Goal: Task Accomplishment & Management: Manage account settings

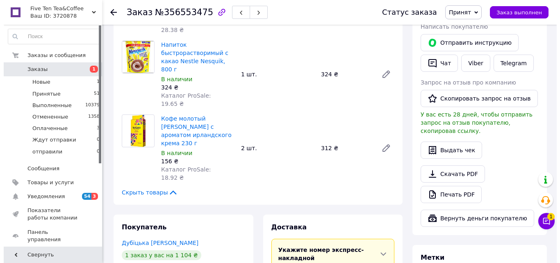
scroll to position [205, 0]
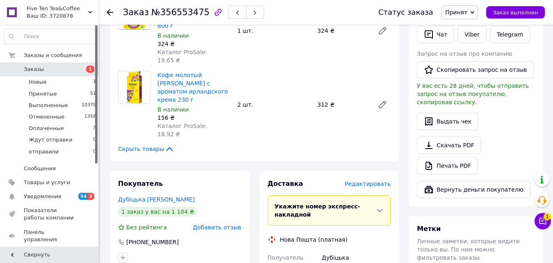
click at [367, 180] on span "Редактировать" at bounding box center [368, 183] width 46 height 7
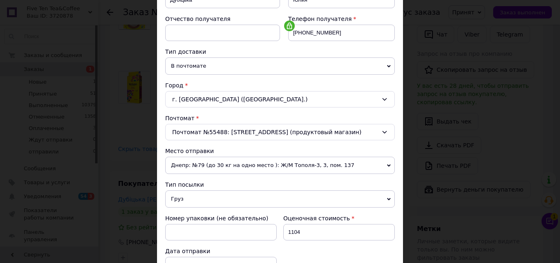
scroll to position [246, 0]
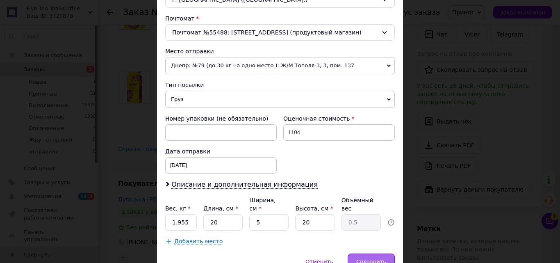
click at [360, 253] on div "Сохранить" at bounding box center [370, 261] width 47 height 16
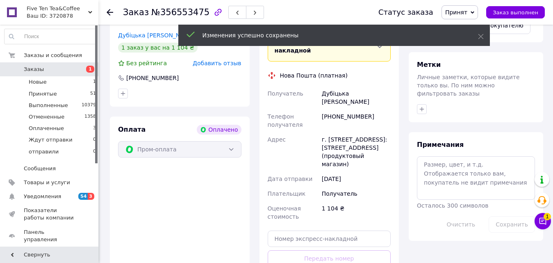
scroll to position [451, 0]
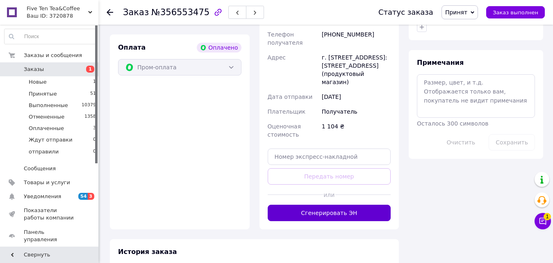
click at [333, 204] on button "Сгенерировать ЭН" at bounding box center [328, 212] width 123 height 16
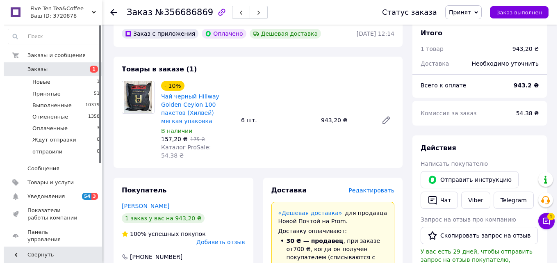
scroll to position [82, 0]
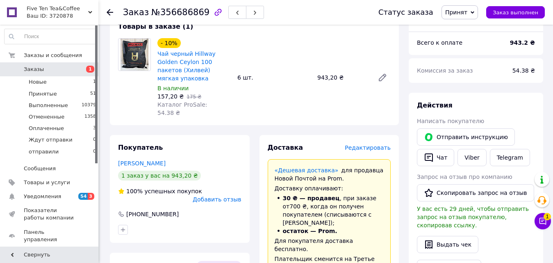
click at [360, 144] on span "Редактировать" at bounding box center [368, 147] width 46 height 7
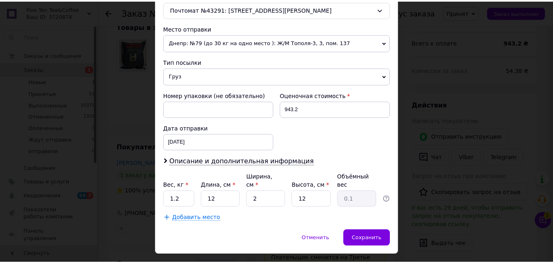
scroll to position [281, 0]
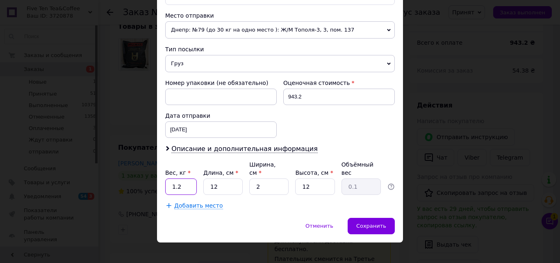
click at [183, 182] on input "1.2" at bounding box center [181, 186] width 32 height 16
type input "3"
click at [213, 179] on input "12" at bounding box center [222, 186] width 39 height 16
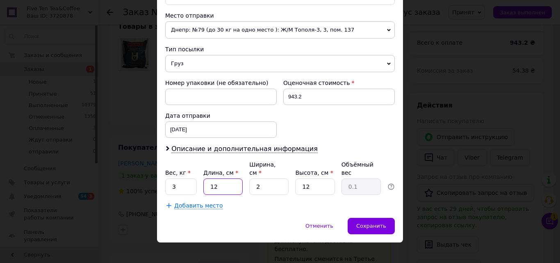
click at [213, 179] on input "12" at bounding box center [222, 186] width 39 height 16
type input "30"
type input "0.18"
type input "30"
click at [268, 181] on input "2" at bounding box center [268, 186] width 39 height 16
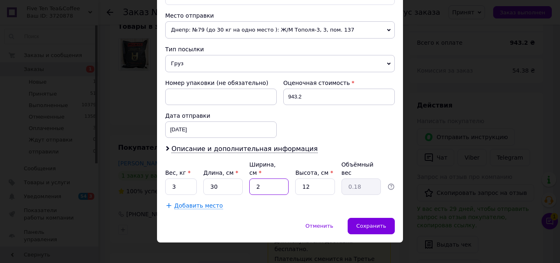
click at [268, 181] on input "2" at bounding box center [268, 186] width 39 height 16
type input "20"
type input "1.8"
type input "20"
click at [367, 222] on span "Сохранить" at bounding box center [371, 225] width 30 height 6
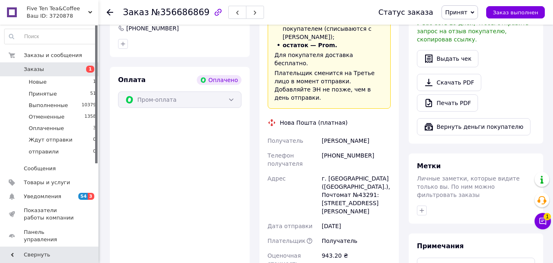
scroll to position [328, 0]
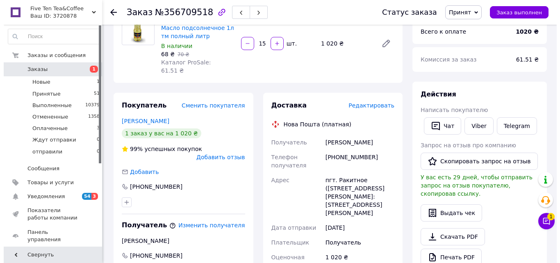
scroll to position [82, 0]
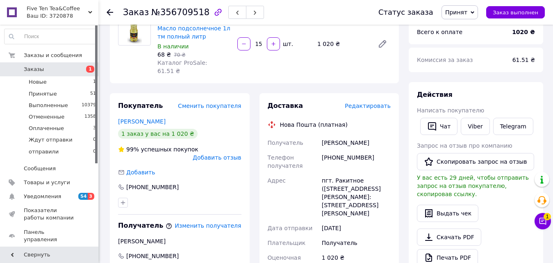
click at [384, 102] on span "Редактировать" at bounding box center [368, 105] width 46 height 7
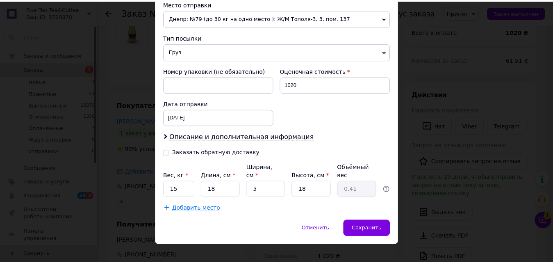
scroll to position [296, 0]
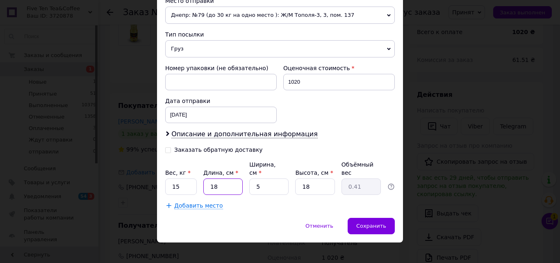
click at [228, 179] on input "18" at bounding box center [222, 186] width 39 height 16
type input "4"
type input "0.1"
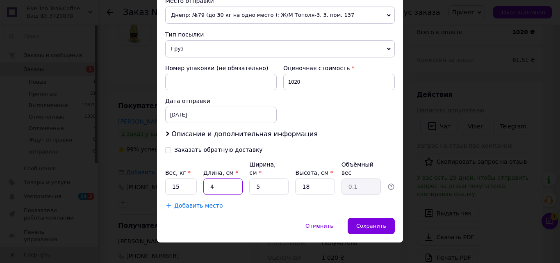
type input "40"
type input "0.9"
type input "40"
click at [264, 178] on input "5" at bounding box center [268, 186] width 39 height 16
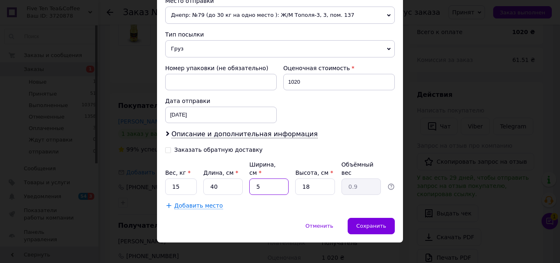
click at [264, 178] on input "5" at bounding box center [268, 186] width 39 height 16
type input "3"
type input "0.54"
type input "30"
type input "5.4"
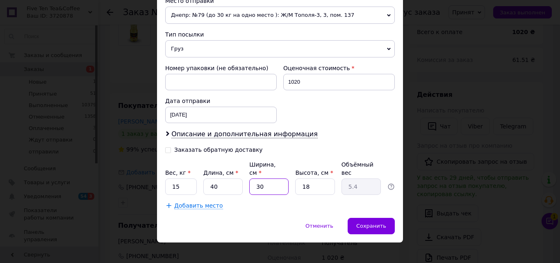
type input "30"
click at [315, 179] on input "18" at bounding box center [314, 186] width 39 height 16
type input "2"
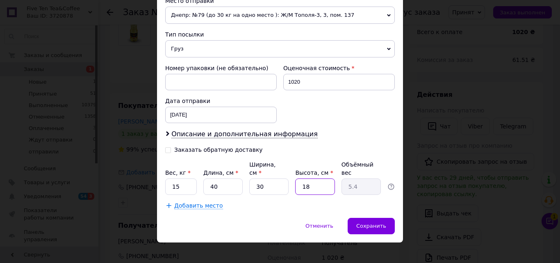
type input "0.6"
type input "25"
type input "7.5"
type input "25"
click at [372, 222] on span "Сохранить" at bounding box center [371, 225] width 30 height 6
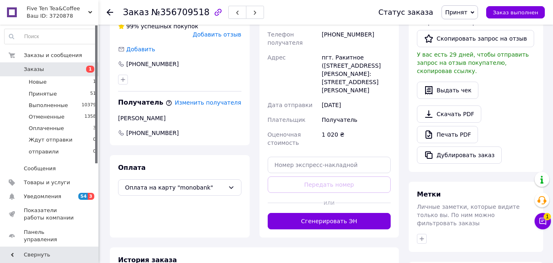
scroll to position [246, 0]
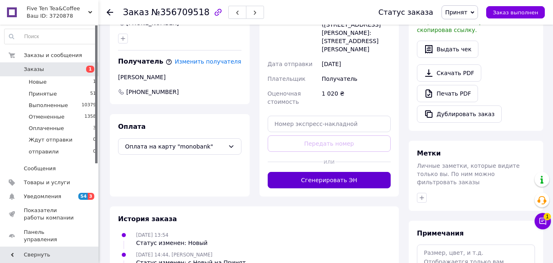
click at [349, 172] on button "Сгенерировать ЭН" at bounding box center [328, 180] width 123 height 16
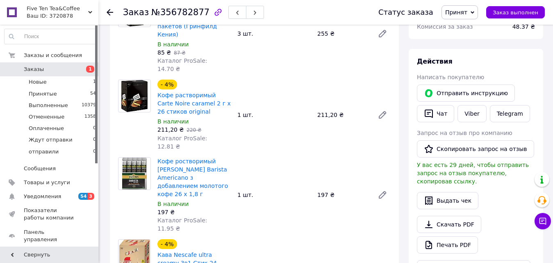
scroll to position [41, 0]
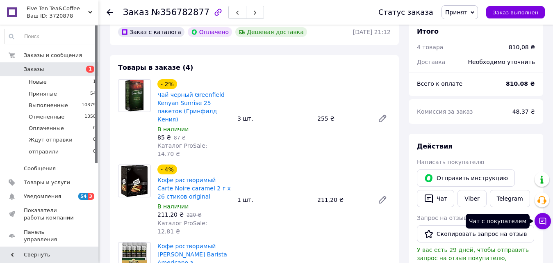
click at [544, 221] on icon at bounding box center [542, 221] width 8 height 8
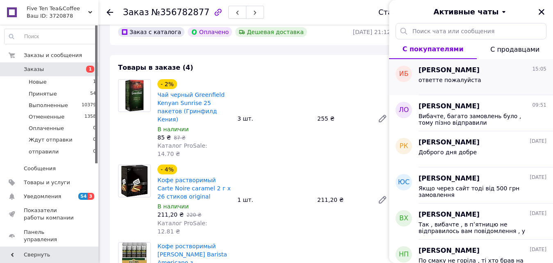
click at [490, 83] on div "ответте пожалуйста" at bounding box center [482, 81] width 128 height 13
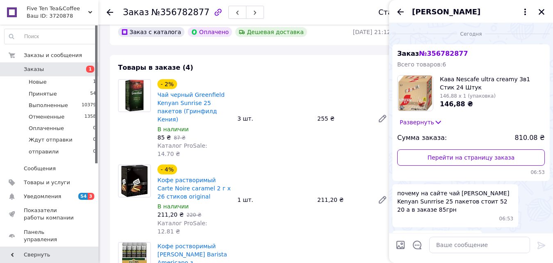
scroll to position [49, 0]
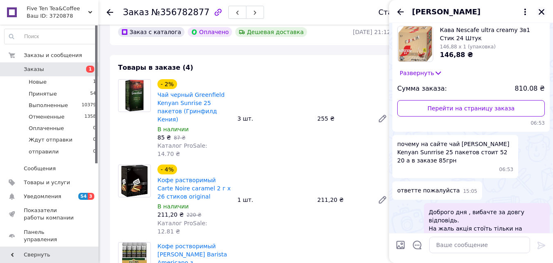
click at [541, 12] on icon "Закрыть" at bounding box center [541, 12] width 6 height 6
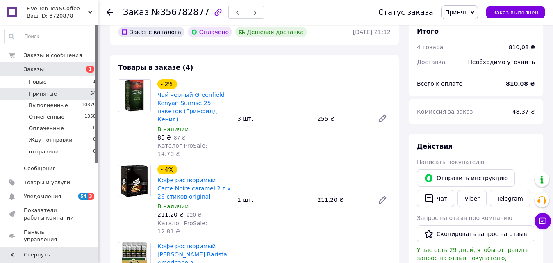
click at [29, 88] on li "Принятые 54" at bounding box center [50, 93] width 101 height 11
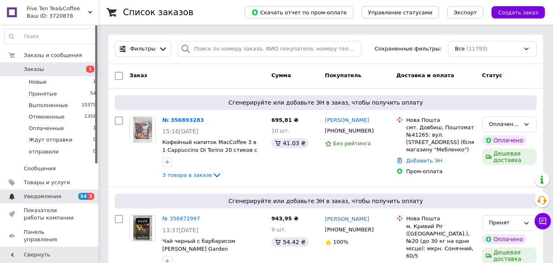
click at [63, 192] on link "Уведомления 54 3" at bounding box center [50, 196] width 101 height 14
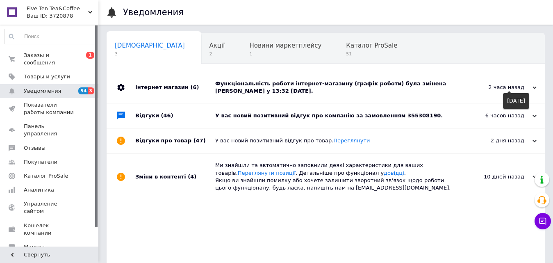
click at [514, 88] on div "2 часа назад" at bounding box center [495, 87] width 82 height 7
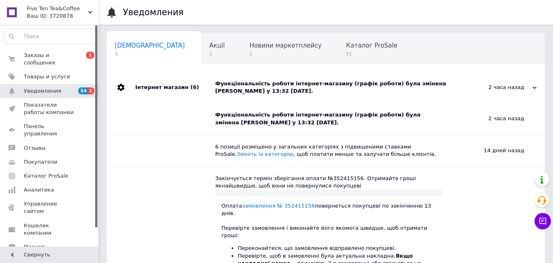
click at [516, 86] on div "2 часа назад" at bounding box center [495, 87] width 82 height 7
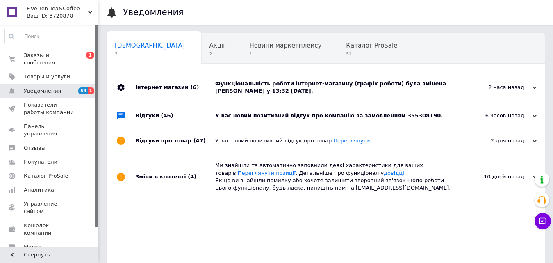
click at [517, 115] on div "6 часов назад" at bounding box center [495, 115] width 82 height 7
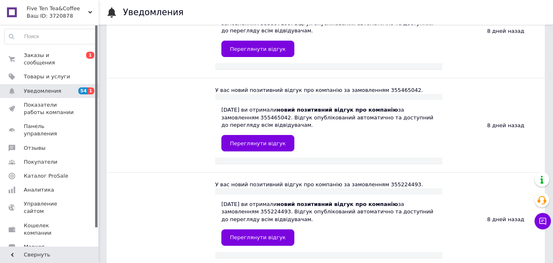
scroll to position [1516, 0]
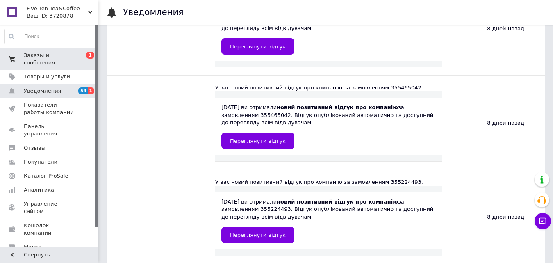
click at [8, 53] on span at bounding box center [12, 59] width 24 height 15
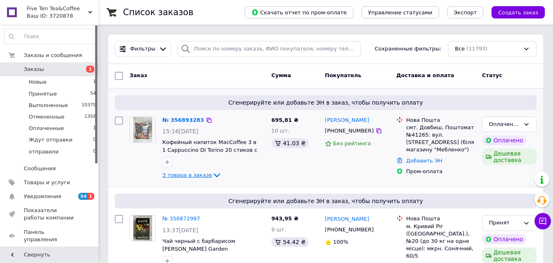
click at [186, 174] on span "3 товара в заказе" at bounding box center [187, 175] width 50 height 6
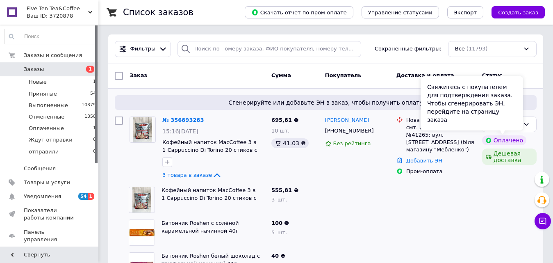
click at [503, 125] on div "Свяжитесь с покупателем для подтверждения заказа. Чтобы сгенерировать ЭН, перей…" at bounding box center [471, 103] width 102 height 54
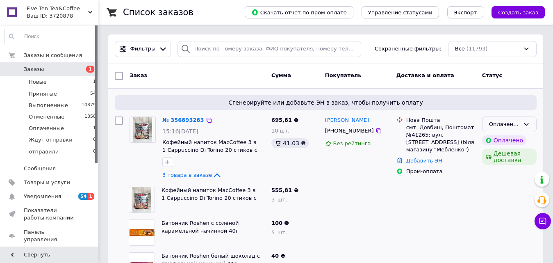
click at [524, 123] on icon at bounding box center [526, 124] width 5 height 2
click at [511, 144] on li "Принят" at bounding box center [509, 141] width 54 height 15
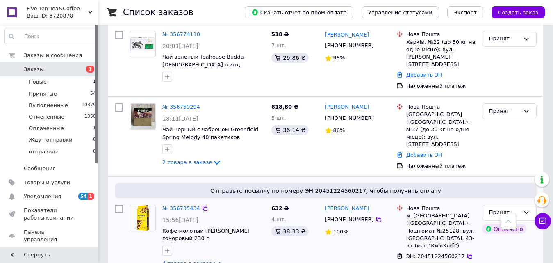
scroll to position [942, 0]
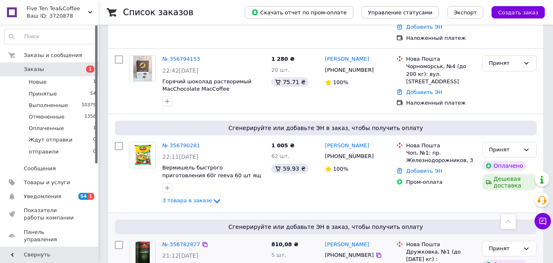
scroll to position [655, 0]
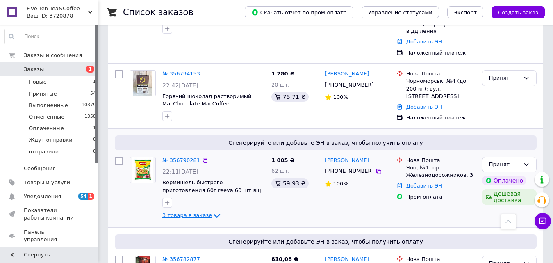
click at [200, 212] on span "3 товара в заказе" at bounding box center [187, 215] width 50 height 6
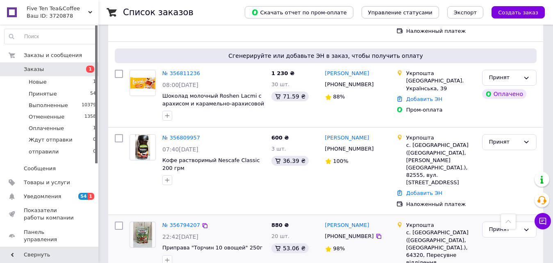
scroll to position [410, 0]
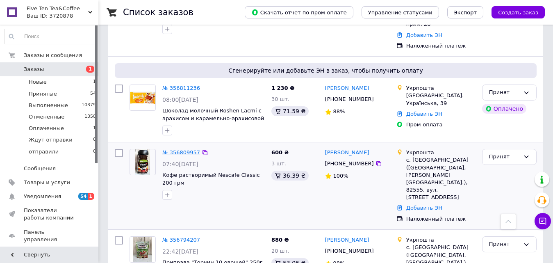
drag, startPoint x: 175, startPoint y: 142, endPoint x: 170, endPoint y: 138, distance: 6.7
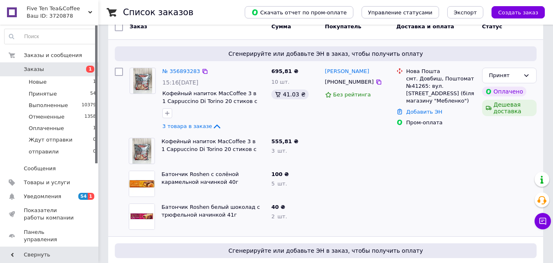
scroll to position [0, 0]
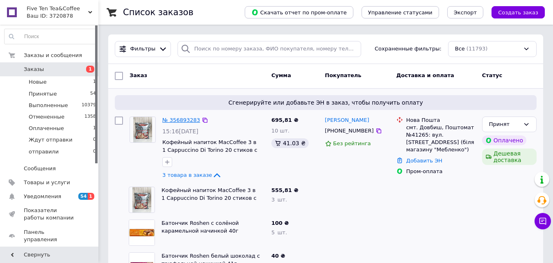
click at [177, 118] on link "№ 356893283" at bounding box center [181, 120] width 38 height 6
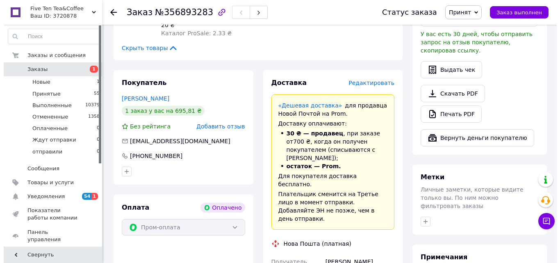
scroll to position [287, 0]
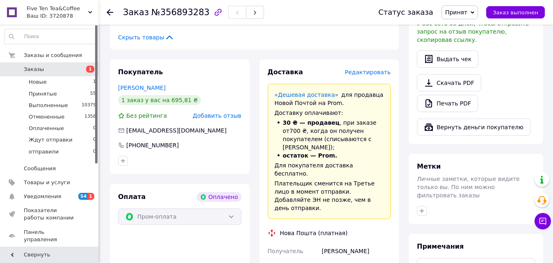
click at [366, 69] on span "Редактировать" at bounding box center [368, 72] width 46 height 7
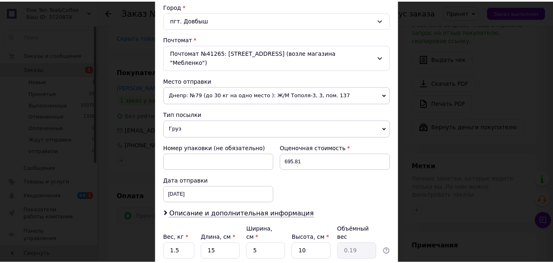
scroll to position [281, 0]
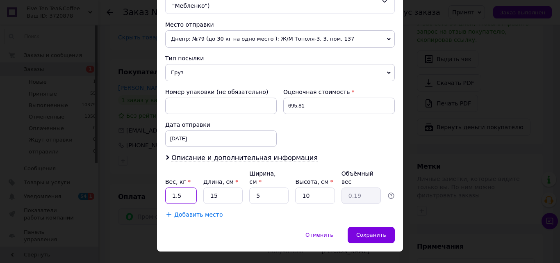
click at [184, 187] on input "1.5" at bounding box center [181, 195] width 32 height 16
click at [420, 159] on div "× Редактирование доставки Способ доставки Нова Пошта (платная) Плательщик Получ…" at bounding box center [280, 131] width 560 height 263
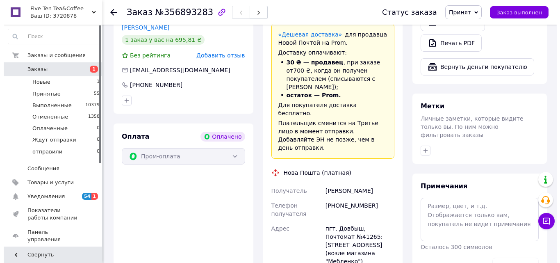
scroll to position [205, 0]
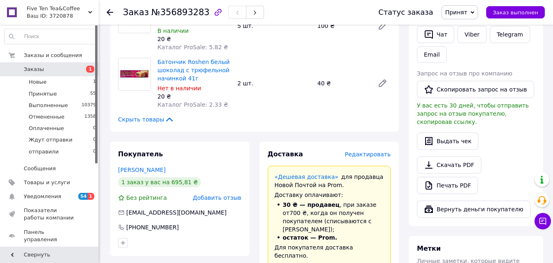
click at [366, 151] on span "Редактировать" at bounding box center [368, 154] width 46 height 7
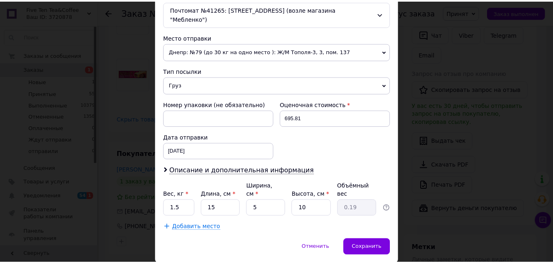
scroll to position [281, 0]
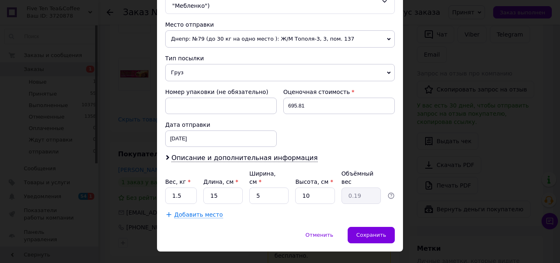
click at [196, 177] on div "Вес, кг * 1.5 Длина, см * 15 Ширина, см * 5 Высота, см * 10 Объёмный вес 0.19" at bounding box center [279, 186] width 229 height 34
click at [190, 187] on input "1.5" at bounding box center [181, 195] width 32 height 16
type input "3"
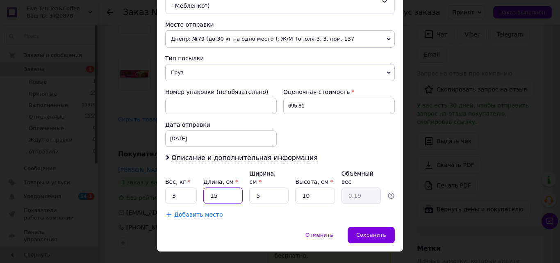
click at [212, 187] on input "15" at bounding box center [222, 195] width 39 height 16
type input "3"
type input "0.1"
type input "30"
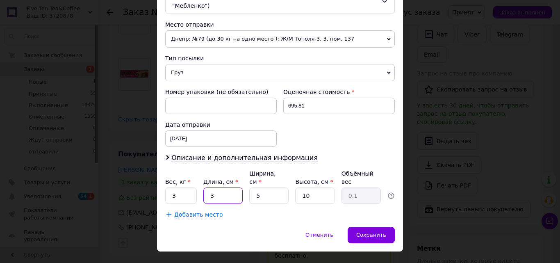
type input "0.38"
type input "30"
click at [265, 187] on input "5" at bounding box center [268, 195] width 39 height 16
type input "2"
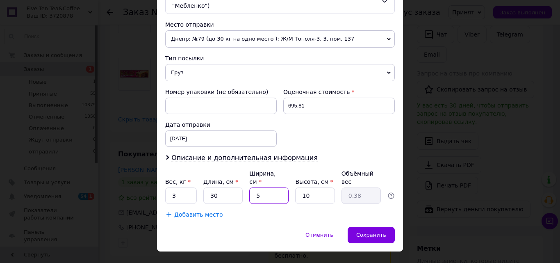
type input "0.15"
type input "20"
type input "1.5"
type input "20"
click at [317, 187] on input "10" at bounding box center [314, 195] width 39 height 16
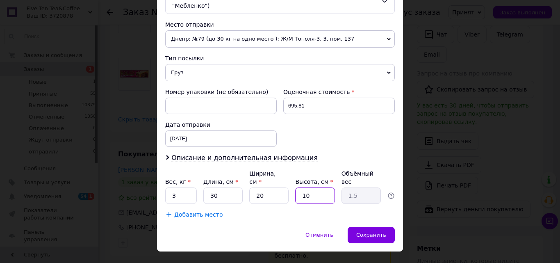
click at [317, 187] on input "10" at bounding box center [314, 195] width 39 height 16
type input "2"
type input "0.3"
type input "20"
type input "3"
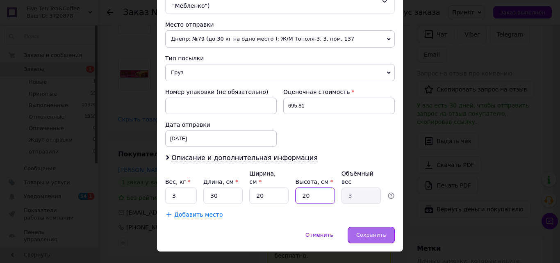
type input "20"
click at [365, 227] on div "Сохранить" at bounding box center [370, 235] width 47 height 16
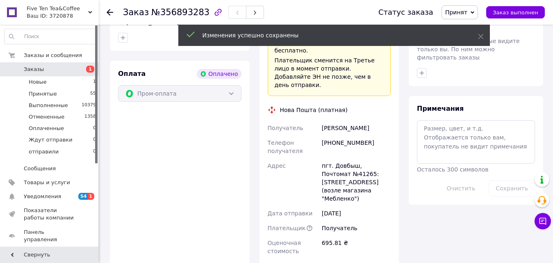
scroll to position [533, 0]
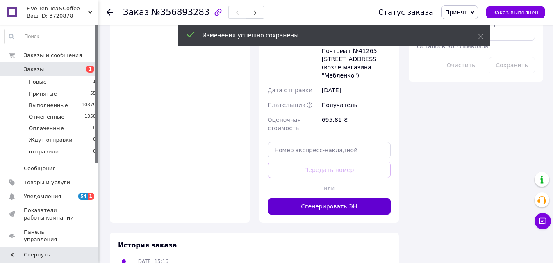
click at [333, 198] on button "Сгенерировать ЭН" at bounding box center [328, 206] width 123 height 16
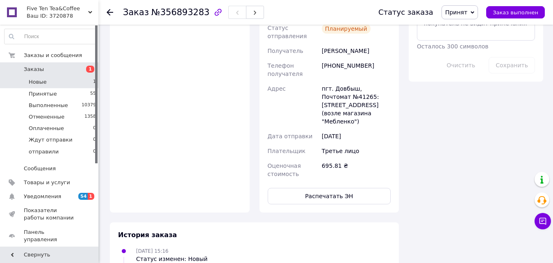
click at [58, 86] on li "Новые 1" at bounding box center [50, 81] width 101 height 11
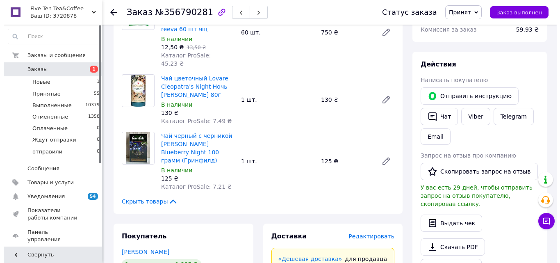
scroll to position [164, 0]
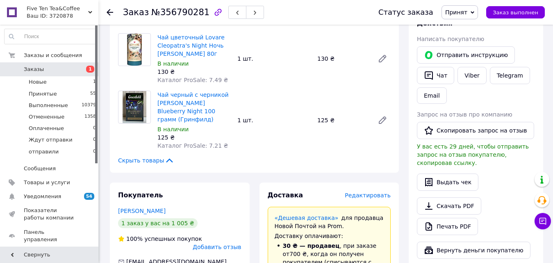
click at [367, 192] on span "Редактировать" at bounding box center [368, 195] width 46 height 7
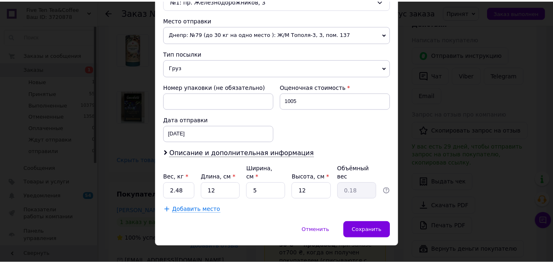
scroll to position [281, 0]
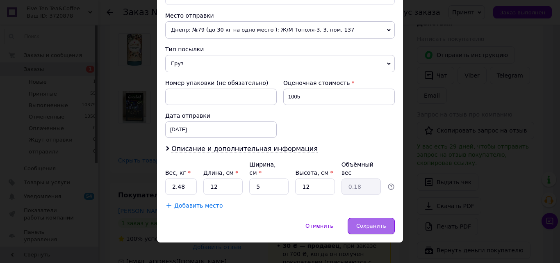
click at [360, 222] on span "Сохранить" at bounding box center [371, 225] width 30 height 6
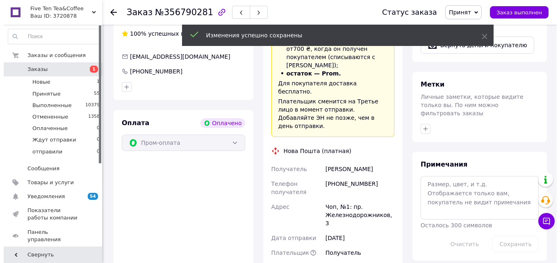
scroll to position [205, 0]
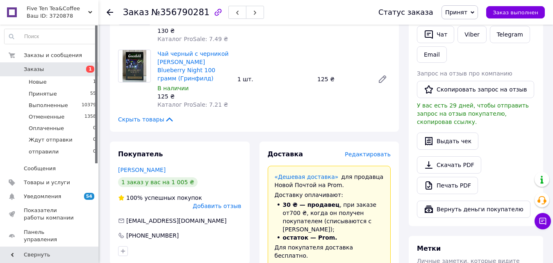
click at [374, 151] on span "Редактировать" at bounding box center [368, 154] width 46 height 7
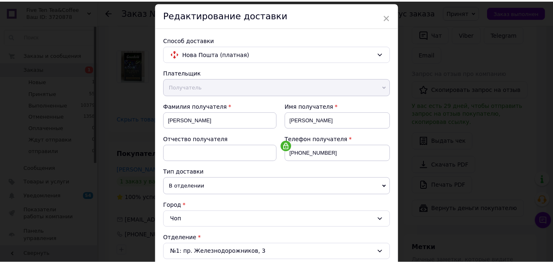
scroll to position [41, 0]
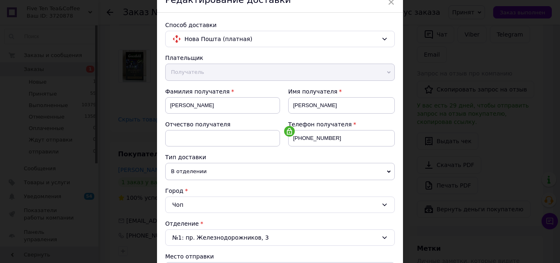
click at [447, 145] on div "× Редактирование доставки Способ доставки Нова Пошта (платная) Плательщик Получ…" at bounding box center [280, 131] width 560 height 263
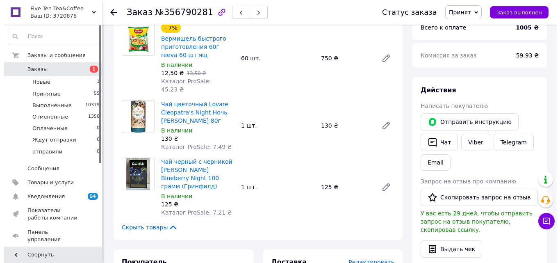
scroll to position [205, 0]
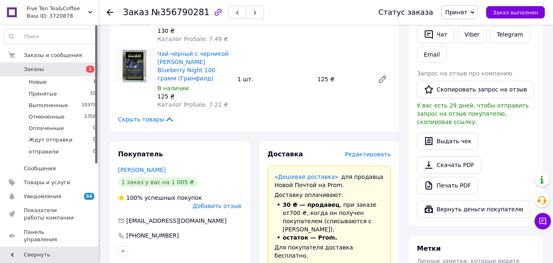
click at [365, 151] on span "Редактировать" at bounding box center [368, 154] width 46 height 7
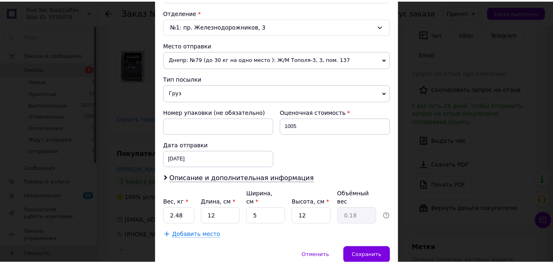
scroll to position [281, 0]
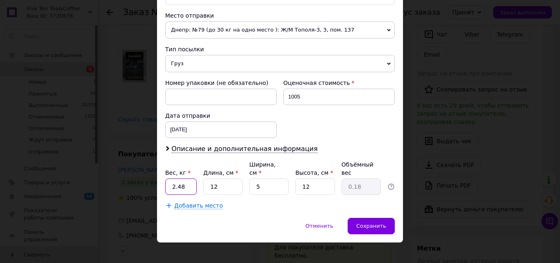
click at [182, 178] on input "2.48" at bounding box center [181, 186] width 32 height 16
type input "4"
click at [240, 178] on input "12" at bounding box center [222, 186] width 39 height 16
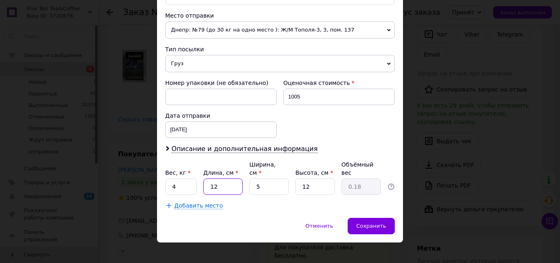
click at [240, 178] on input "12" at bounding box center [222, 186] width 39 height 16
type input "4"
type input "0.1"
type input "40"
type input "0.6"
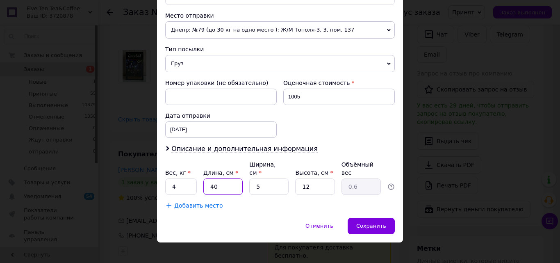
type input "40"
click at [263, 181] on input "5" at bounding box center [268, 186] width 39 height 16
type input "3"
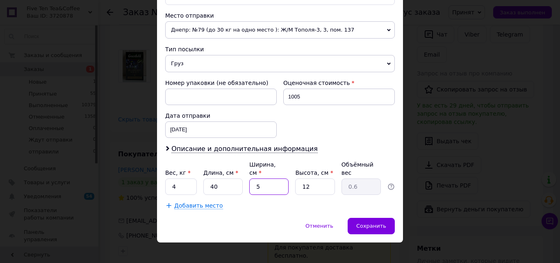
type input "0.36"
type input "35"
type input "4.2"
type input "35"
click at [369, 222] on span "Сохранить" at bounding box center [371, 225] width 30 height 6
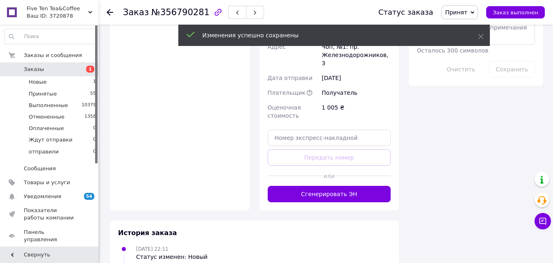
scroll to position [533, 0]
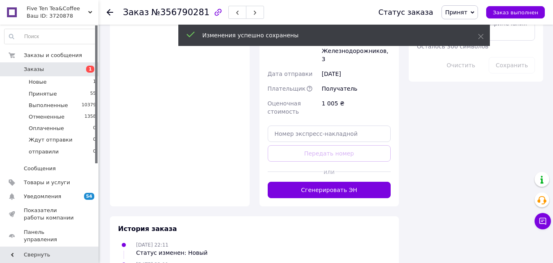
click at [321, 181] on button "Сгенерировать ЭН" at bounding box center [328, 189] width 123 height 16
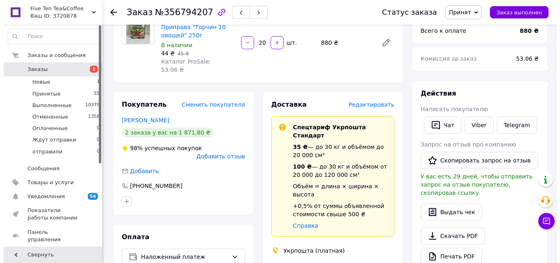
scroll to position [82, 0]
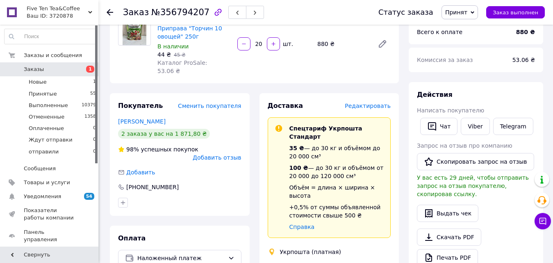
click at [382, 102] on span "Редактировать" at bounding box center [368, 105] width 46 height 7
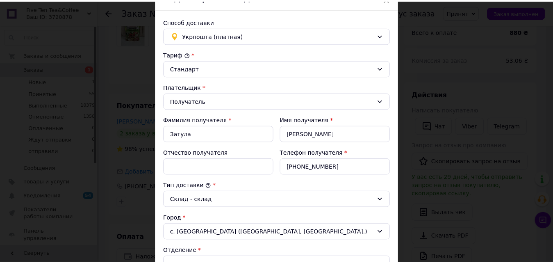
scroll to position [164, 0]
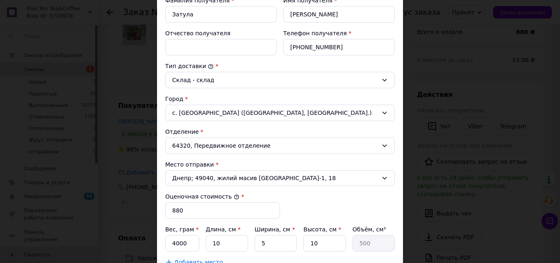
click at [445, 145] on div "× Редактирование доставки Способ доставки Укрпошта (платная) Тариф * Стандарт П…" at bounding box center [280, 131] width 560 height 263
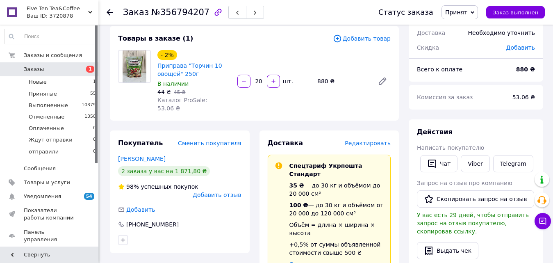
scroll to position [0, 0]
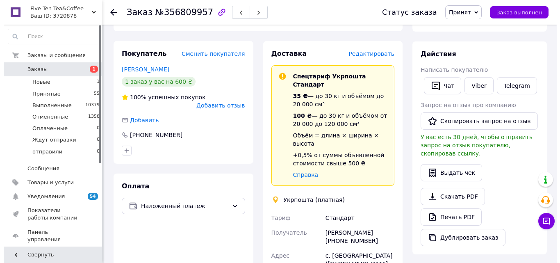
scroll to position [123, 0]
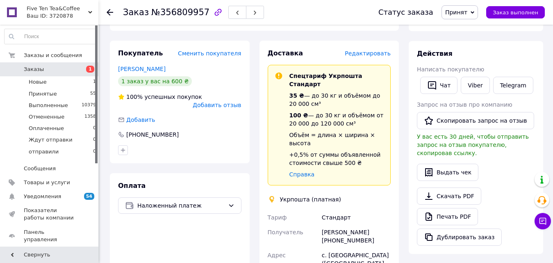
click at [372, 50] on span "Редактировать" at bounding box center [368, 53] width 46 height 7
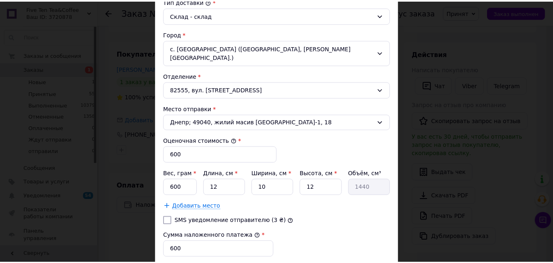
scroll to position [316, 0]
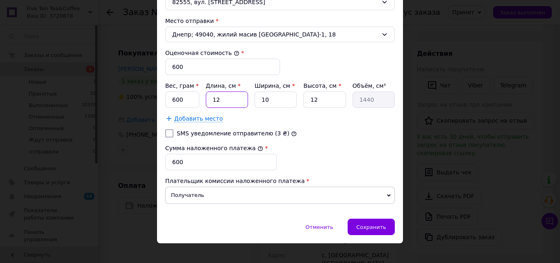
click at [229, 93] on input "12" at bounding box center [227, 99] width 42 height 16
type input "3"
type input "360"
type input "30"
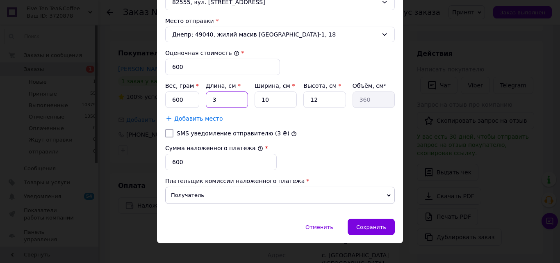
type input "3600"
type input "30"
click at [271, 91] on input "10" at bounding box center [275, 99] width 42 height 16
type input "2"
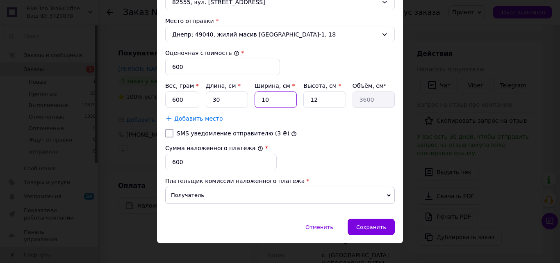
type input "720"
type input "20"
type input "7200"
type input "20"
click at [360, 224] on span "Сохранить" at bounding box center [371, 227] width 30 height 6
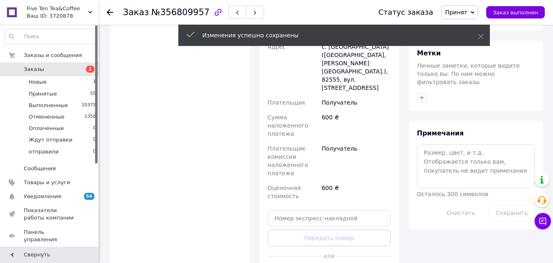
scroll to position [410, 0]
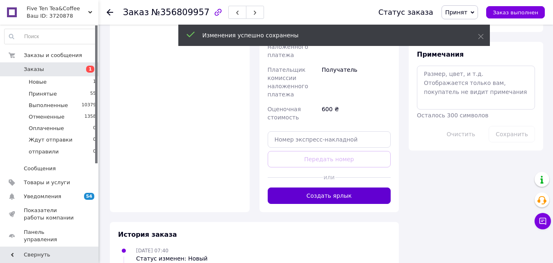
click at [335, 187] on button "Создать ярлык" at bounding box center [328, 195] width 123 height 16
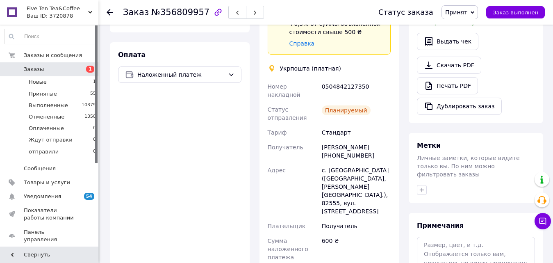
scroll to position [246, 0]
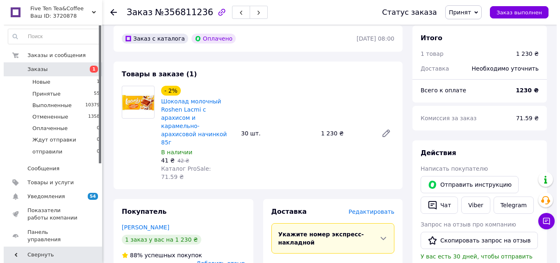
scroll to position [82, 0]
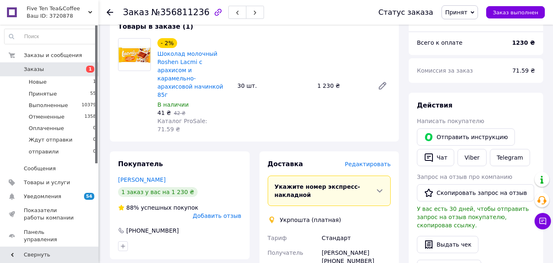
click at [369, 161] on span "Редактировать" at bounding box center [368, 164] width 46 height 7
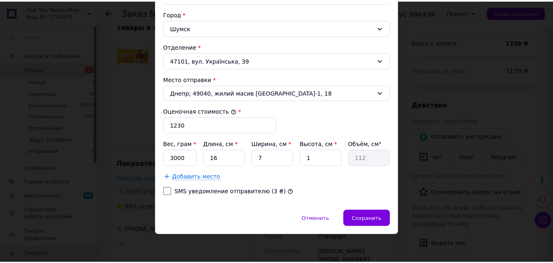
scroll to position [250, 0]
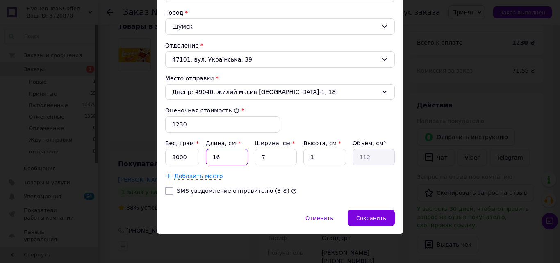
click at [233, 160] on input "16" at bounding box center [227, 157] width 42 height 16
type input "2"
type input "14"
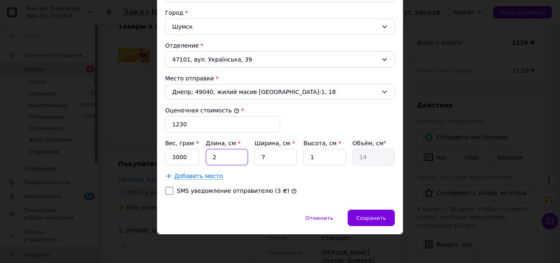
type input "20"
type input "140"
type input "20"
click at [267, 154] on input "7" at bounding box center [275, 157] width 42 height 16
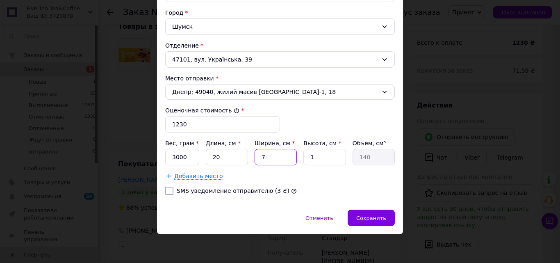
type input "2"
type input "40"
type input "20"
type input "400"
type input "20"
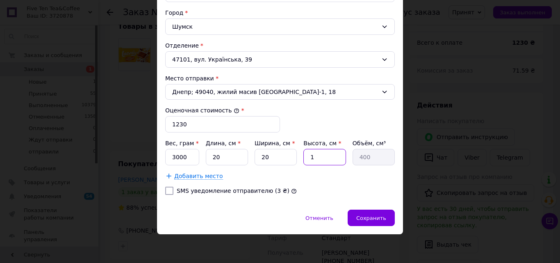
click at [315, 152] on input "1" at bounding box center [324, 157] width 42 height 16
type input "10"
type input "4000"
type input "10"
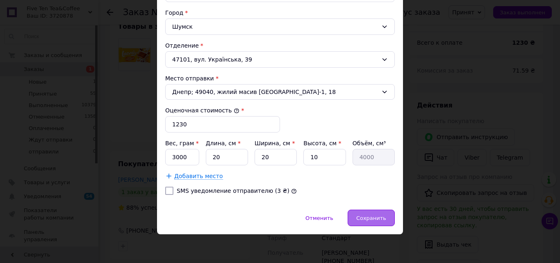
click at [383, 210] on div "Сохранить" at bounding box center [370, 217] width 47 height 16
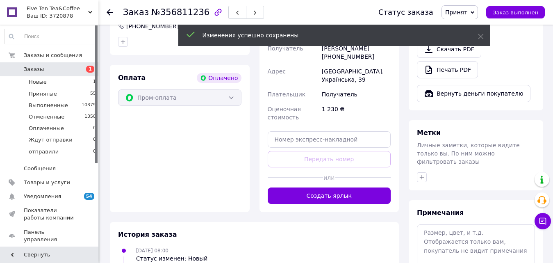
scroll to position [338, 0]
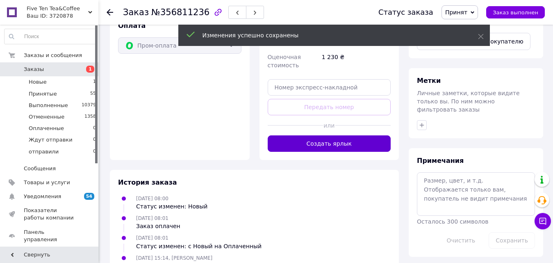
click at [330, 135] on button "Создать ярлык" at bounding box center [328, 143] width 123 height 16
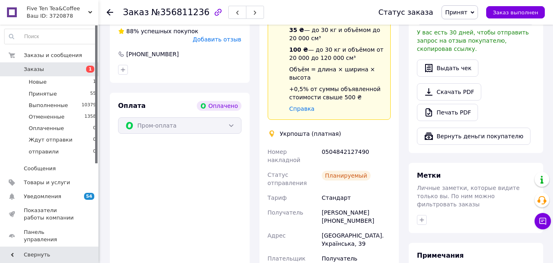
scroll to position [256, 0]
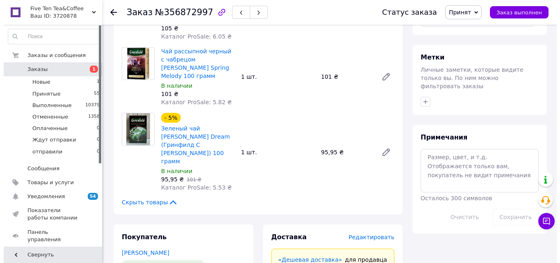
scroll to position [410, 0]
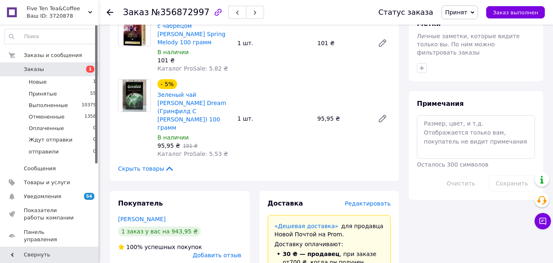
click at [370, 200] on span "Редактировать" at bounding box center [368, 203] width 46 height 7
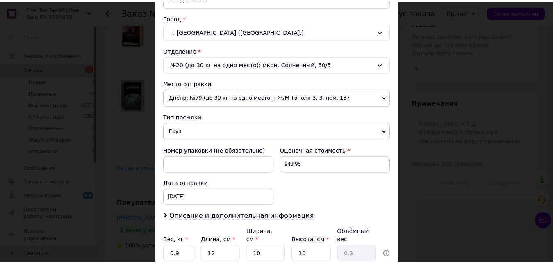
scroll to position [281, 0]
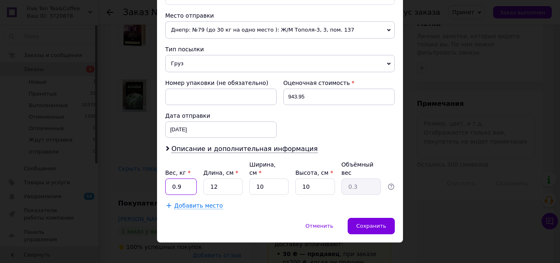
click at [179, 178] on input "0.9" at bounding box center [181, 186] width 32 height 16
type input "2"
click at [231, 178] on input "12" at bounding box center [222, 186] width 39 height 16
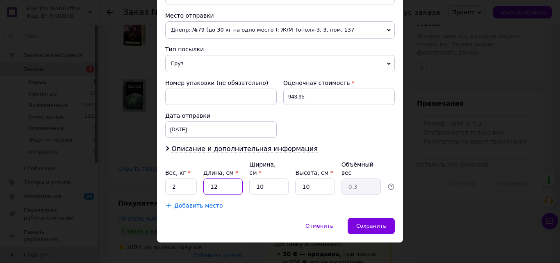
click at [231, 178] on input "12" at bounding box center [222, 186] width 39 height 16
type input "2"
type input "0.1"
type input "20"
type input "0.5"
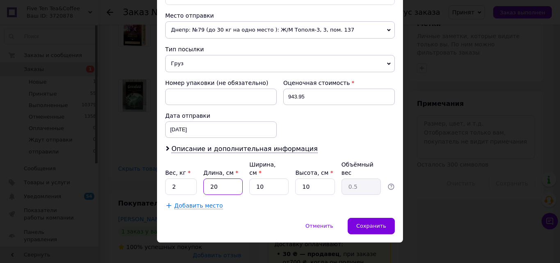
type input "20"
click at [268, 178] on input "10" at bounding box center [268, 186] width 39 height 16
type input "2"
type input "0.1"
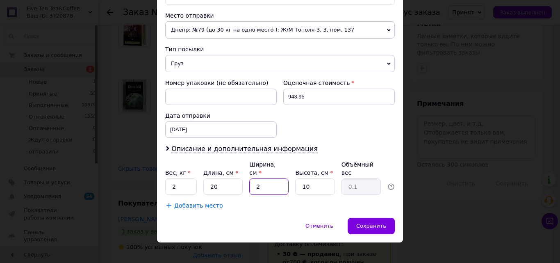
type input "20"
type input "1"
type input "20"
click at [313, 178] on input "10" at bounding box center [314, 186] width 39 height 16
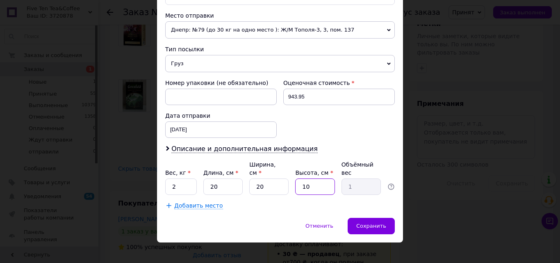
type input "2"
type input "0.2"
type input "20"
type input "2"
type input "20"
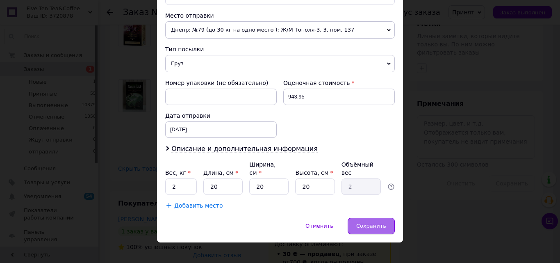
click at [374, 218] on div "Сохранить" at bounding box center [370, 226] width 47 height 16
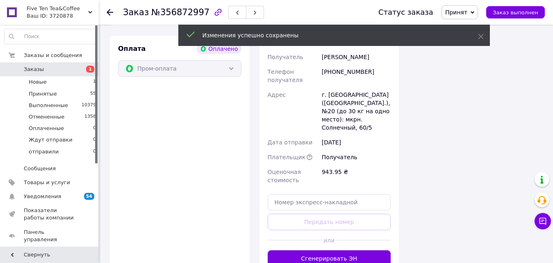
scroll to position [737, 0]
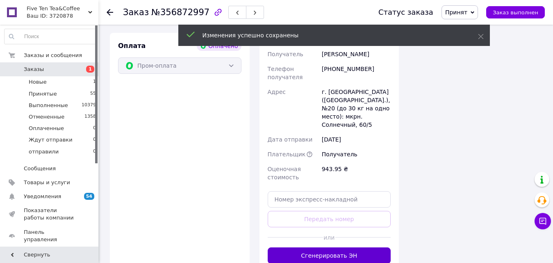
click at [311, 247] on button "Сгенерировать ЭН" at bounding box center [328, 255] width 123 height 16
